Goal: Information Seeking & Learning: Learn about a topic

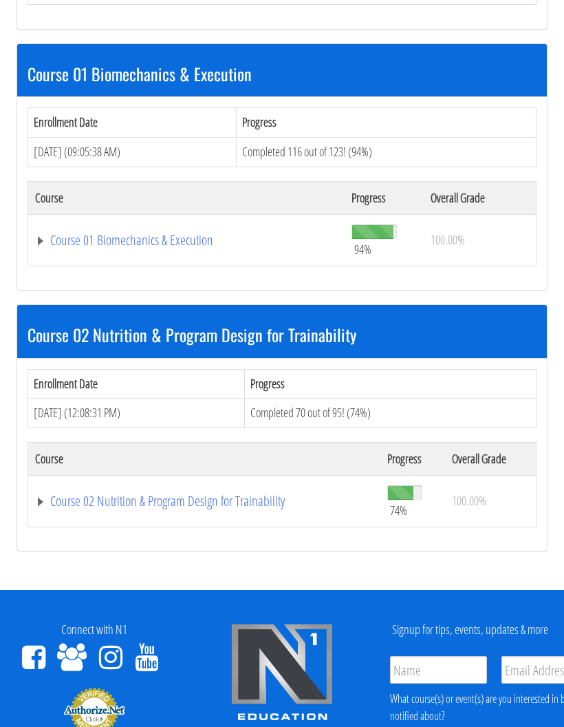
scroll to position [506, 0]
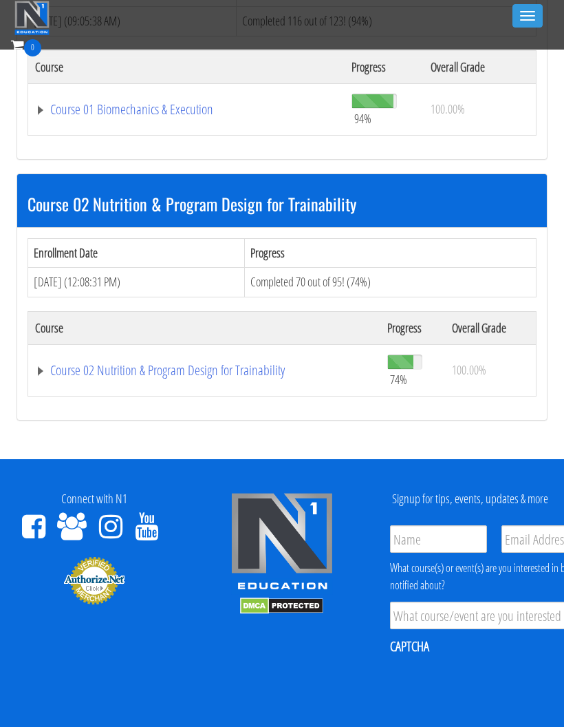
click at [215, 407] on div "Enrollment Date Progress Jul 22, 2025 (12:08:31 PM) Completed 70 out of 95! (74…" at bounding box center [282, 324] width 530 height 193
click at [273, 363] on link "Course 02 Nutrition & Program Design for Trainability" at bounding box center [204, 370] width 339 height 14
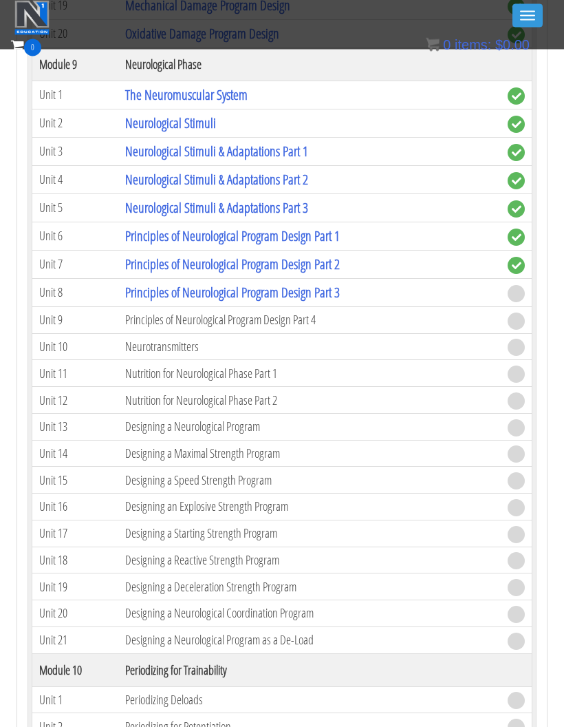
scroll to position [2918, 0]
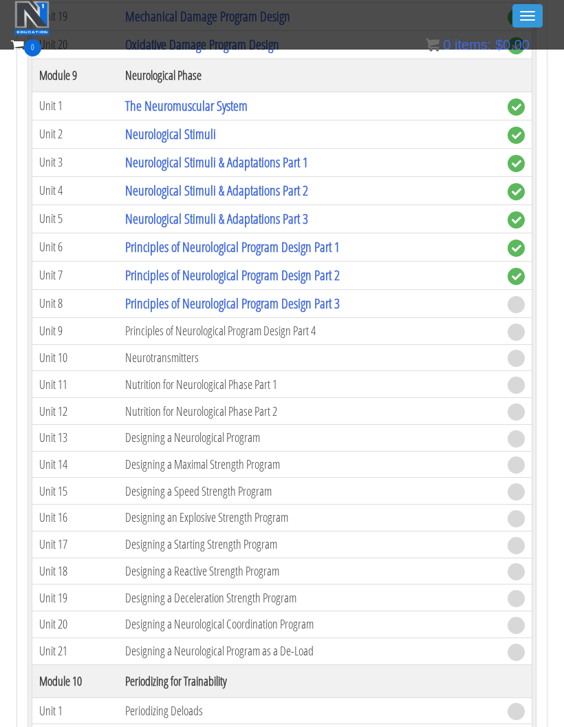
click at [291, 303] on link "Principles of Neurological Program Design Part 3" at bounding box center [232, 303] width 215 height 19
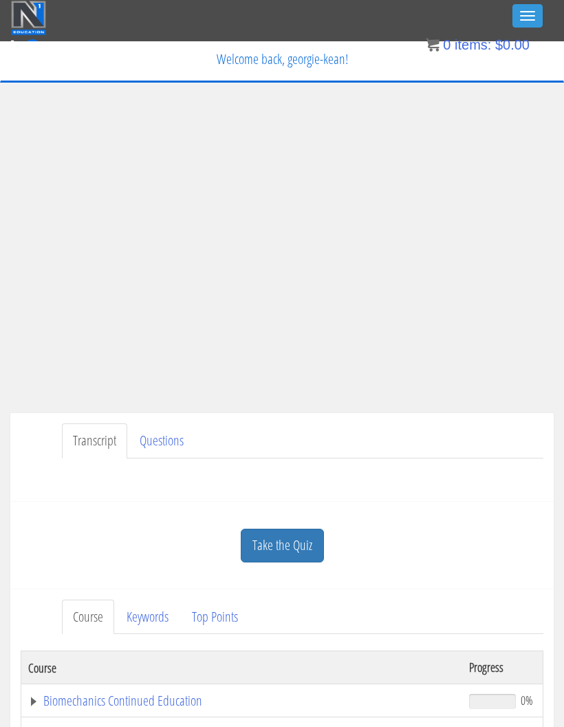
click at [419, 449] on ul "Transcript Questions" at bounding box center [303, 440] width 482 height 35
click at [295, 550] on link "Take the Quiz" at bounding box center [282, 546] width 83 height 34
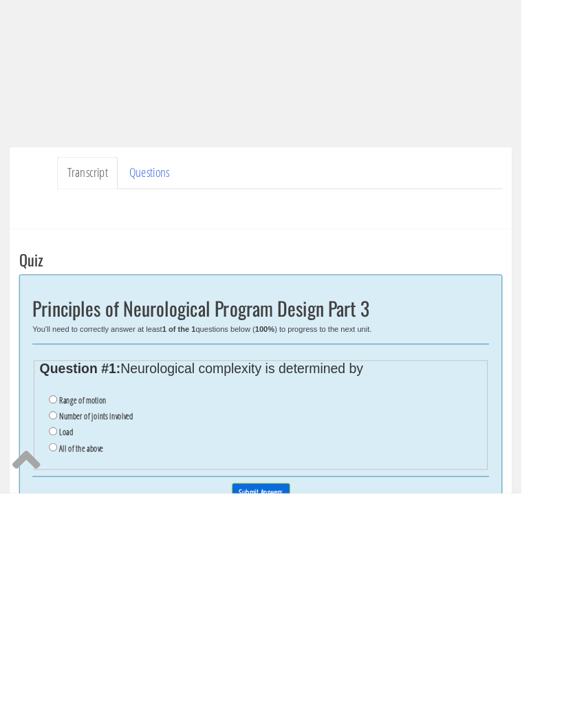
scroll to position [62, 0]
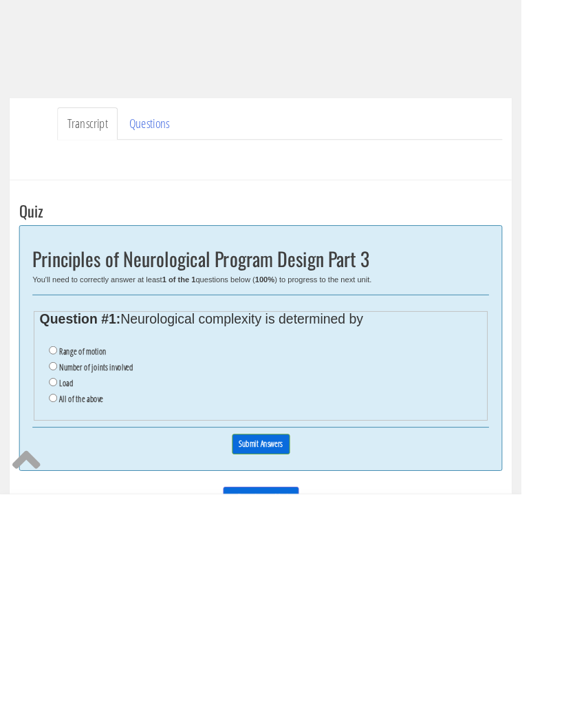
scroll to position [72, 0]
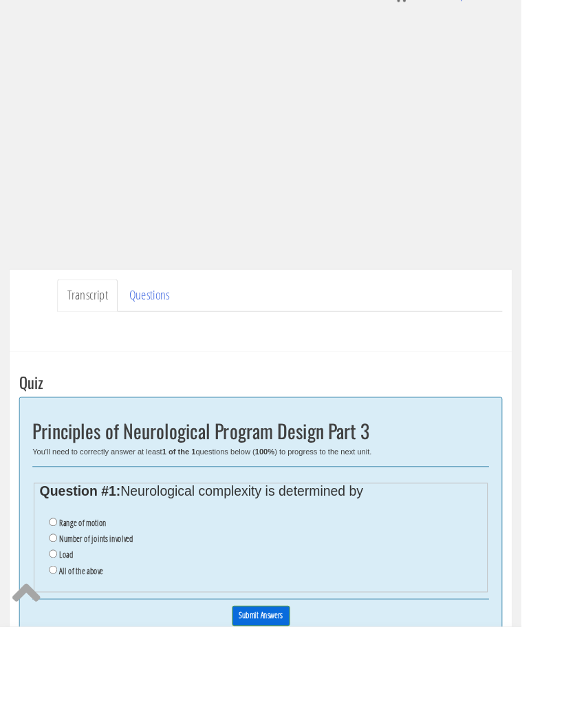
click at [376, 351] on ul "Transcript Questions" at bounding box center [303, 368] width 482 height 35
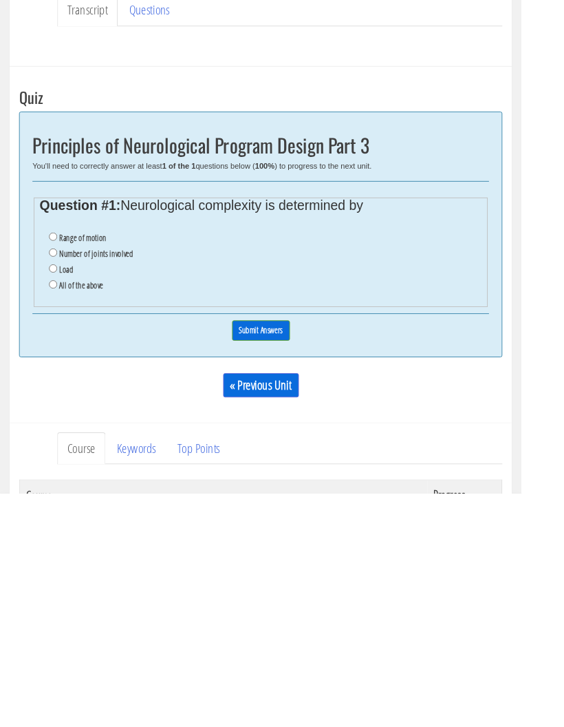
scroll to position [196, 0]
click at [60, 496] on input "All of the above" at bounding box center [57, 500] width 9 height 9
radio input "true"
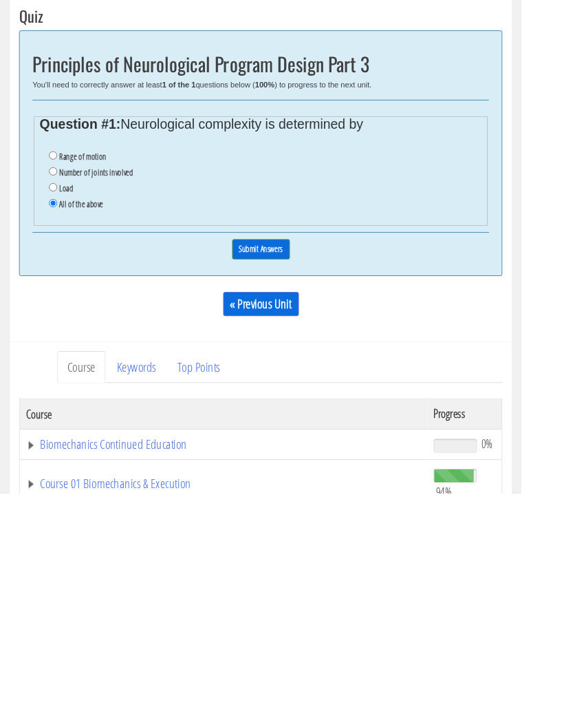
scroll to position [284, 0]
click at [267, 451] on input "Submit Answers" at bounding box center [282, 461] width 63 height 21
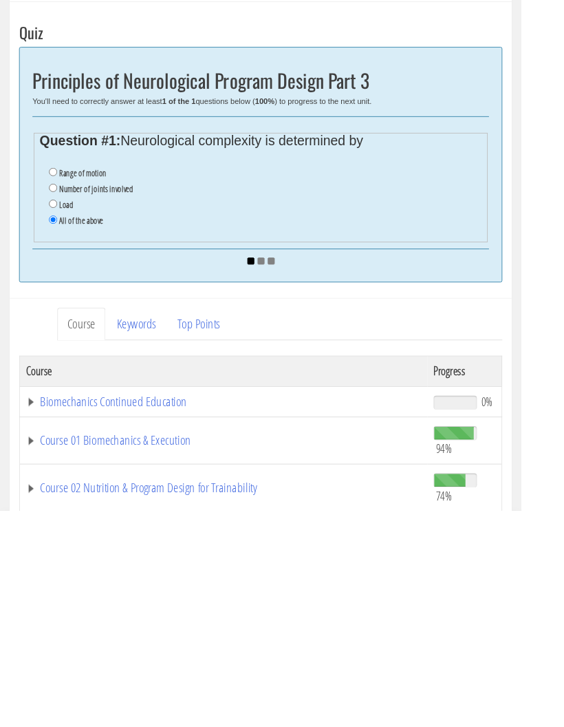
scroll to position [284, 0]
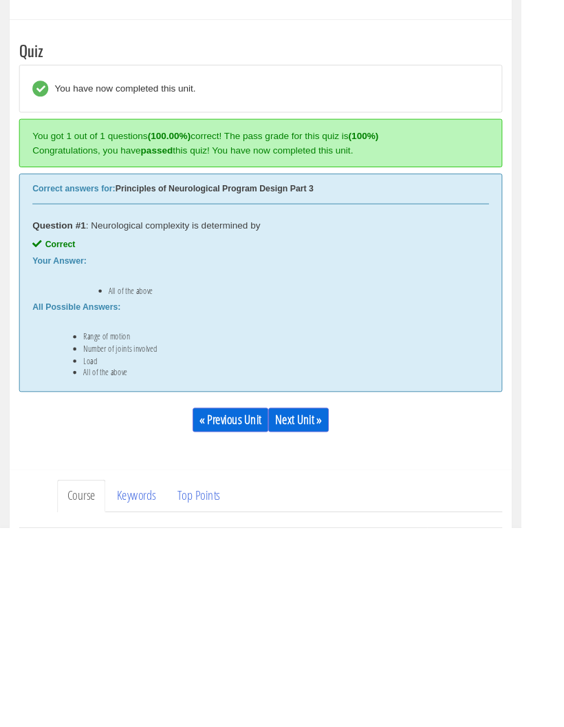
click at [341, 597] on link "Next Unit »" at bounding box center [323, 610] width 65 height 26
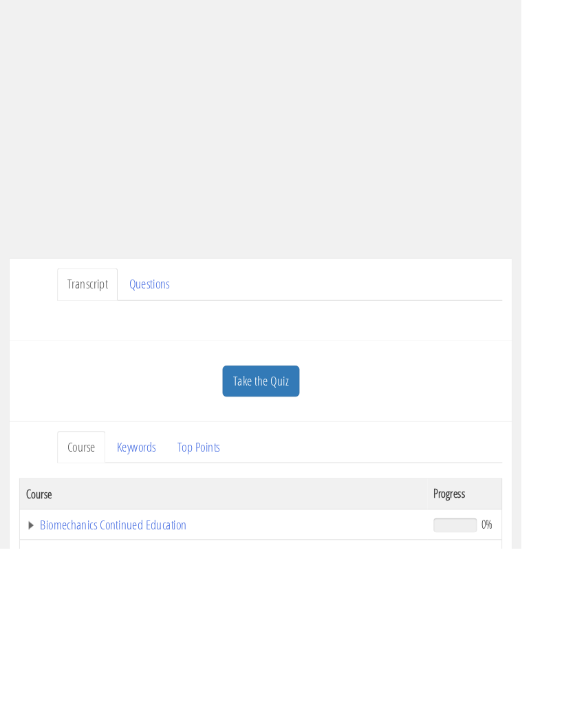
click at [309, 529] on link "Take the Quiz" at bounding box center [282, 546] width 83 height 34
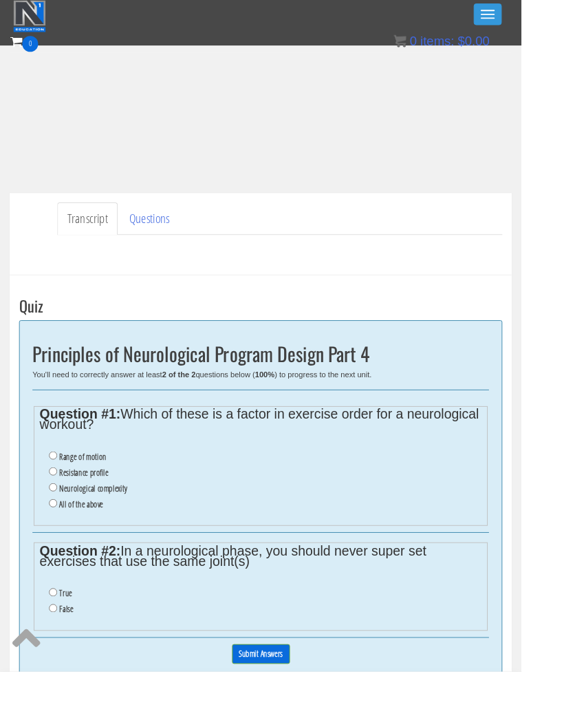
scroll to position [125, 0]
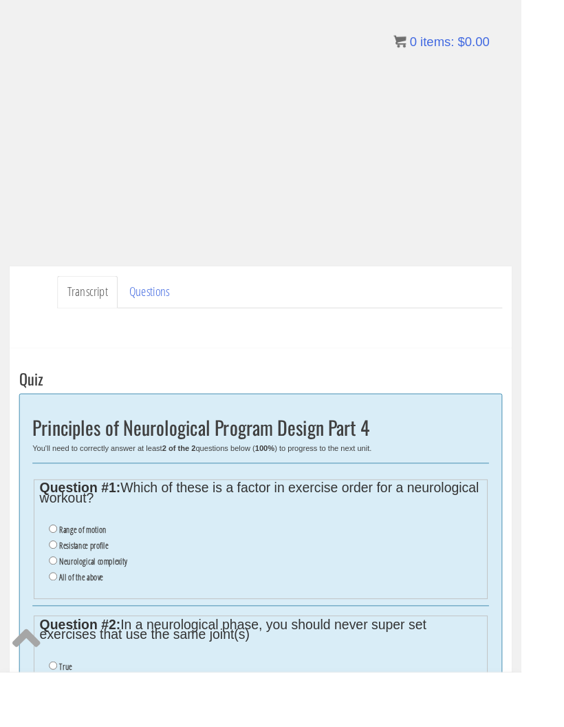
click at [407, 335] on div "Have a question on this unit? Please submit it here: Name * First Last Email * *" at bounding box center [282, 349] width 523 height 33
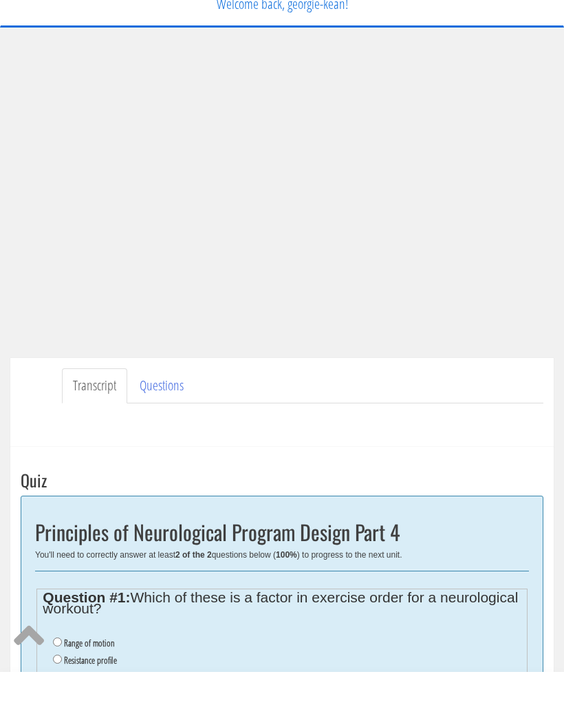
scroll to position [55, 0]
